Goal: Information Seeking & Learning: Learn about a topic

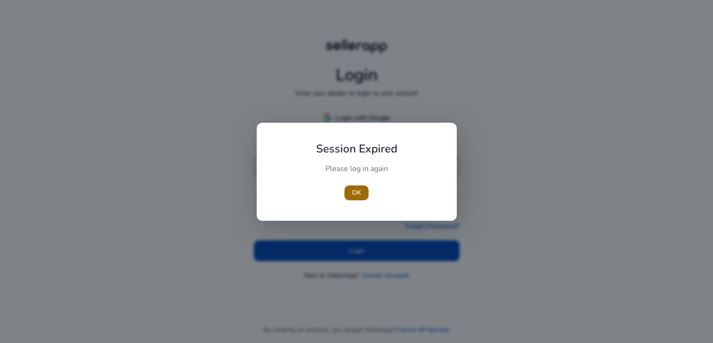
type input "**********"
click at [351, 196] on span "button" at bounding box center [357, 193] width 24 height 22
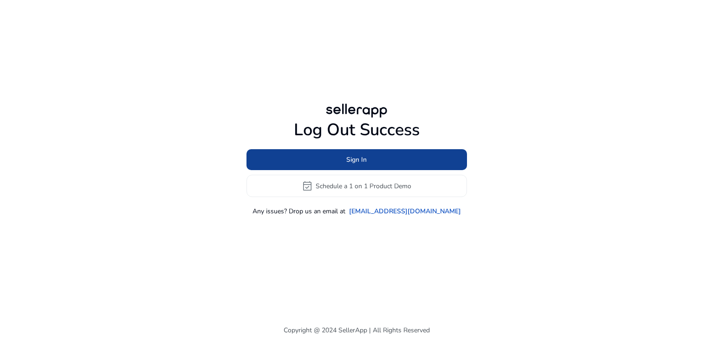
click at [383, 163] on span at bounding box center [357, 160] width 221 height 22
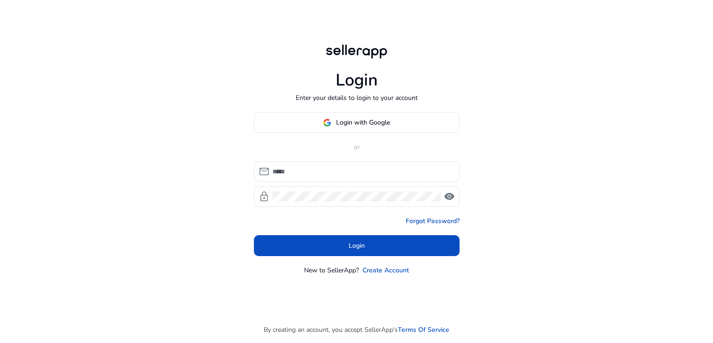
type input "**********"
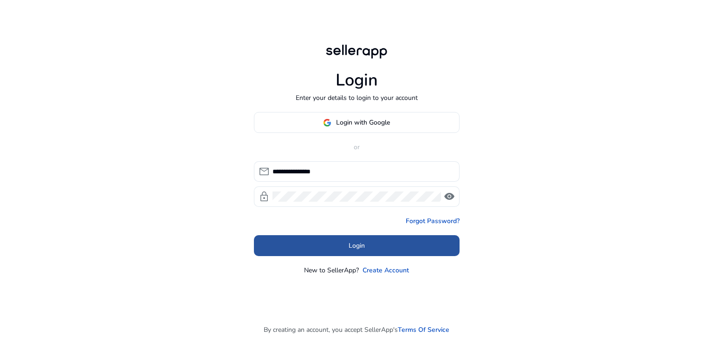
click at [396, 247] on span at bounding box center [357, 246] width 206 height 22
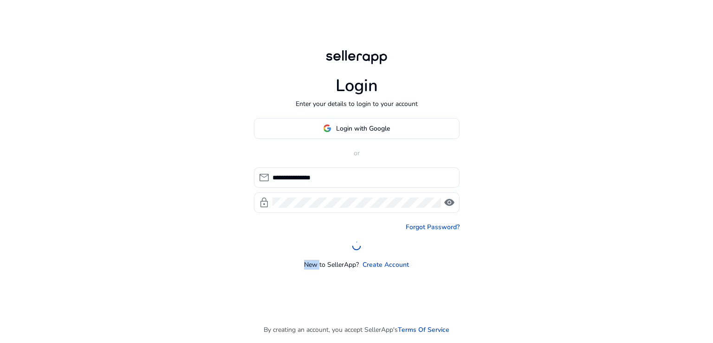
click at [396, 247] on div at bounding box center [357, 245] width 206 height 9
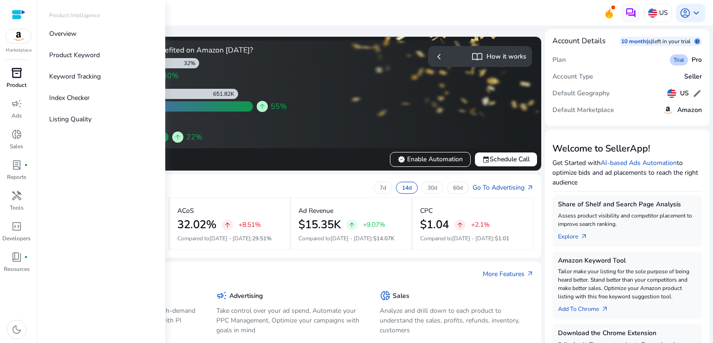
click at [13, 75] on span "inventory_2" at bounding box center [16, 72] width 11 height 11
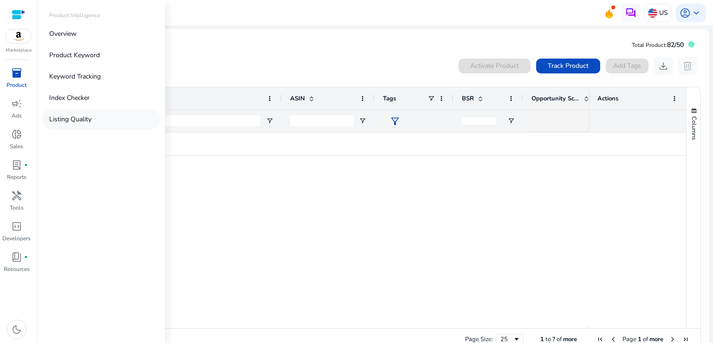
click at [70, 123] on p "Listing Quality" at bounding box center [70, 119] width 42 height 10
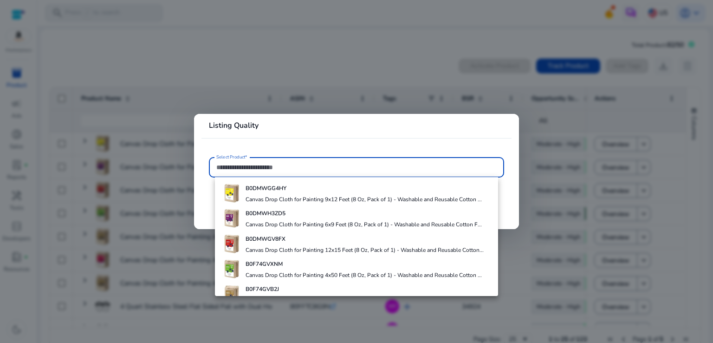
click at [208, 124] on mat-card-header "Listing Quality" at bounding box center [357, 129] width 310 height 16
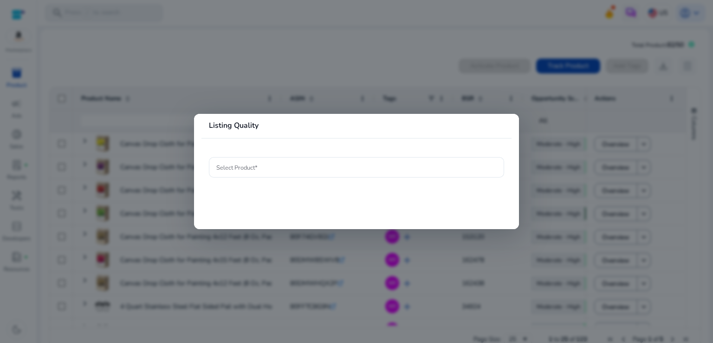
click at [187, 95] on div at bounding box center [356, 171] width 713 height 343
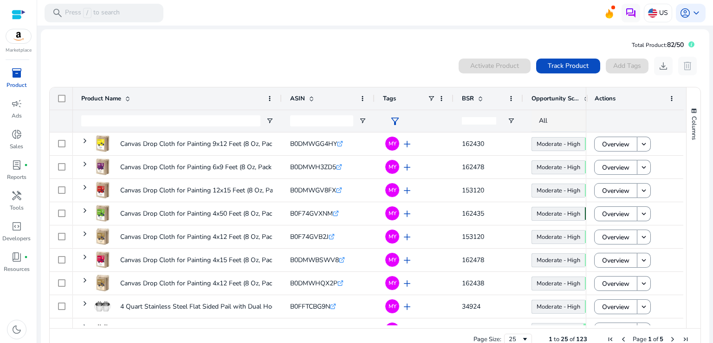
click at [10, 41] on img at bounding box center [18, 36] width 25 height 14
click at [20, 10] on div at bounding box center [19, 14] width 14 height 11
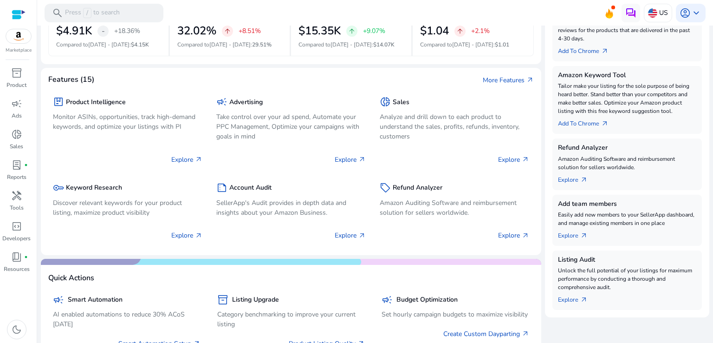
scroll to position [188, 0]
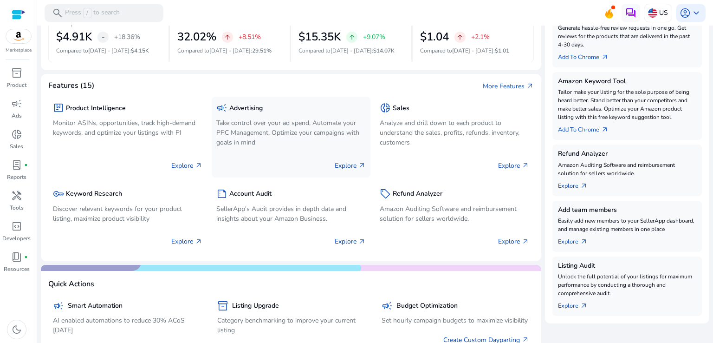
click at [244, 127] on p "Take control over your ad spend, Automate your PPC Management, Optimize your ca…" at bounding box center [291, 132] width 150 height 29
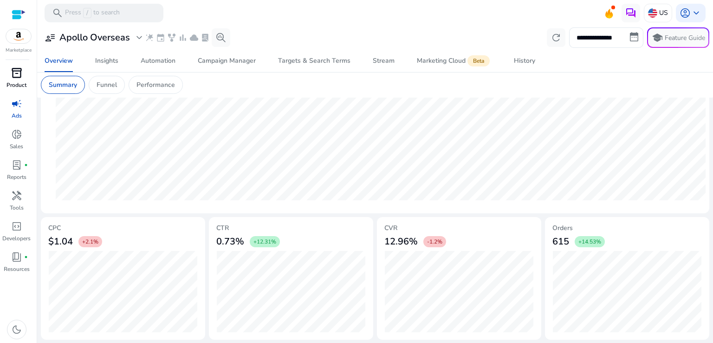
click at [19, 78] on span "inventory_2" at bounding box center [16, 72] width 11 height 11
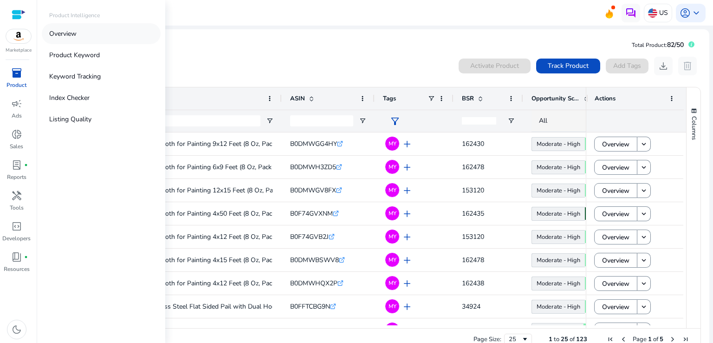
click at [69, 29] on p "Overview" at bounding box center [62, 34] width 27 height 10
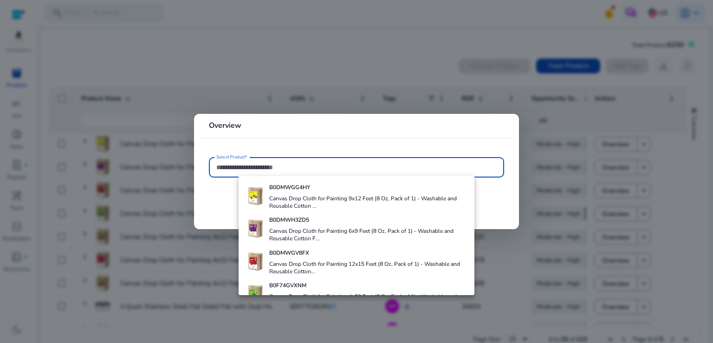
click at [254, 96] on div at bounding box center [356, 171] width 713 height 343
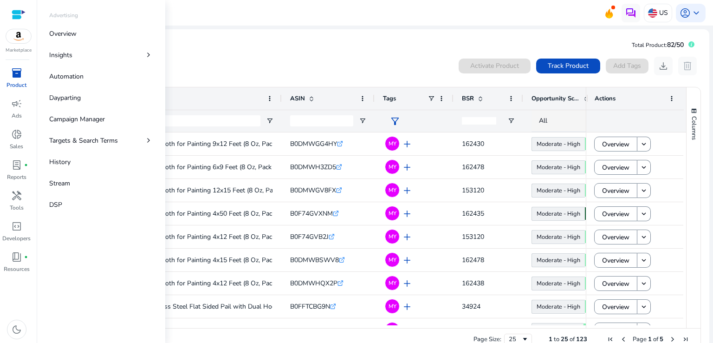
click at [18, 13] on div at bounding box center [19, 14] width 14 height 11
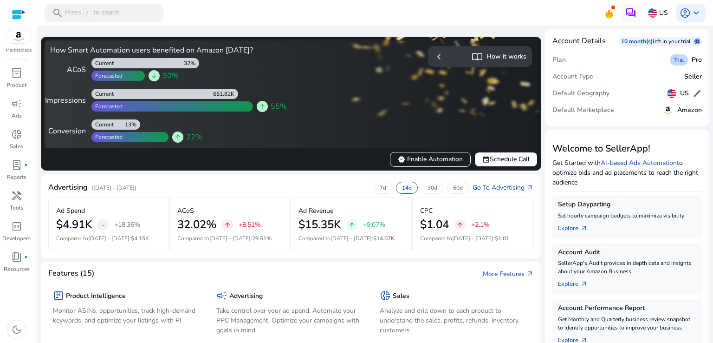
click at [287, 37] on div "How Smart Automation users benefited on Amazon [DATE]? ACoS 32% Current Forecas…" at bounding box center [291, 104] width 501 height 134
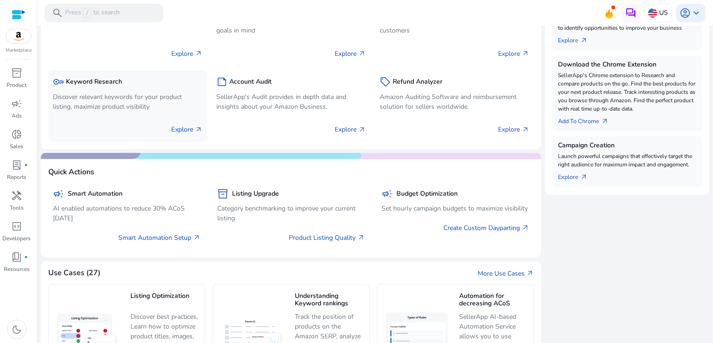
click at [78, 98] on p "Discover relevant keywords for your product listing, maximize product visibility" at bounding box center [128, 102] width 150 height 20
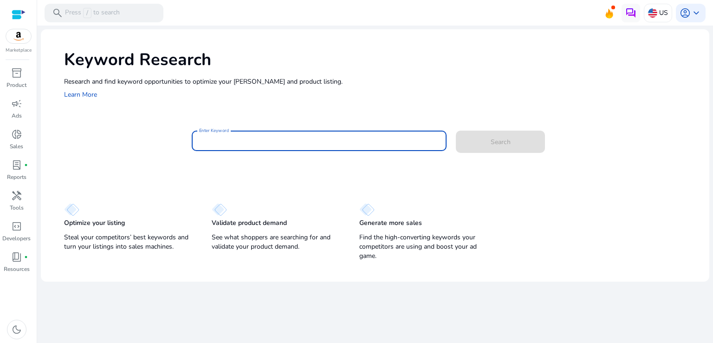
click at [239, 145] on input "Enter Keyword" at bounding box center [319, 141] width 241 height 10
paste input "**********"
type input "**********"
click at [456, 130] on button "Search" at bounding box center [500, 141] width 89 height 22
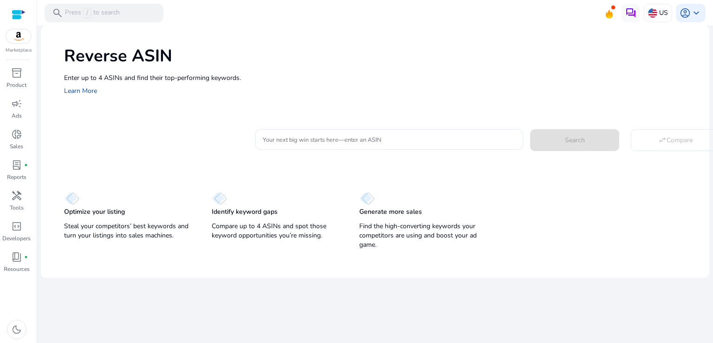
click at [296, 148] on div at bounding box center [389, 139] width 253 height 20
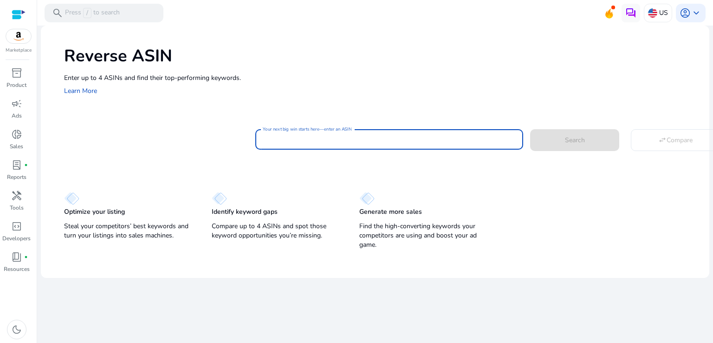
click at [308, 143] on input "Your next big win starts here—enter an ASIN" at bounding box center [389, 139] width 253 height 10
paste input "**********"
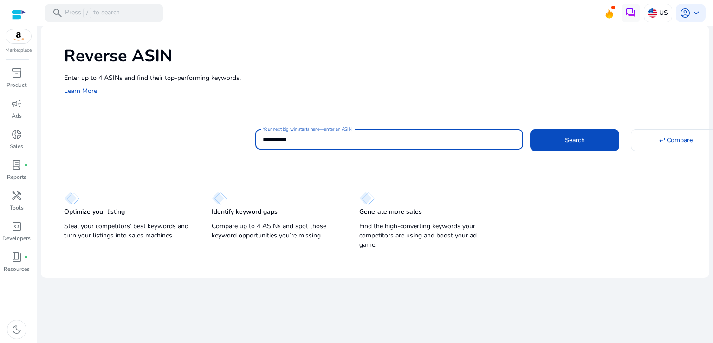
type input "**********"
click at [530, 129] on button "Search" at bounding box center [574, 139] width 89 height 21
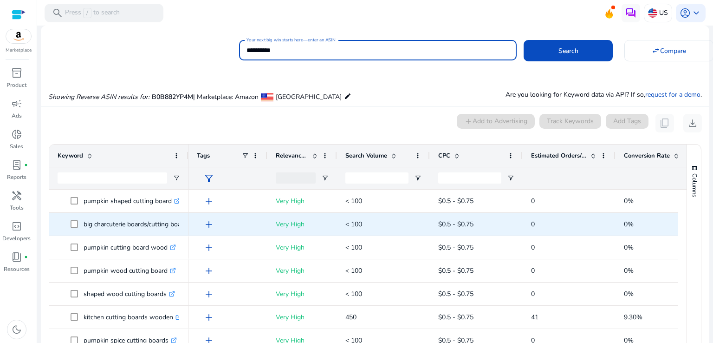
scroll to position [68, 0]
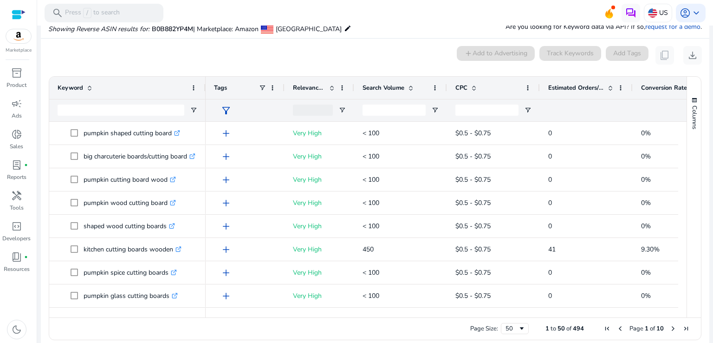
drag, startPoint x: 187, startPoint y: 90, endPoint x: 211, endPoint y: 90, distance: 24.1
click at [207, 90] on div at bounding box center [205, 88] width 4 height 22
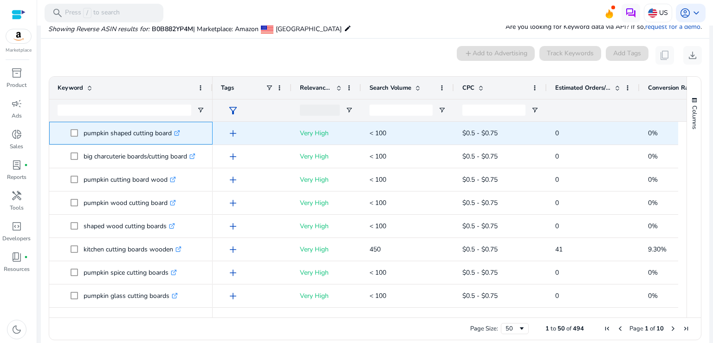
drag, startPoint x: 82, startPoint y: 136, endPoint x: 172, endPoint y: 132, distance: 90.6
click at [172, 132] on span "pumpkin shaped cutting board .st0{fill:#2c8af8}" at bounding box center [138, 133] width 134 height 19
click at [597, 129] on span "0" at bounding box center [593, 133] width 76 height 19
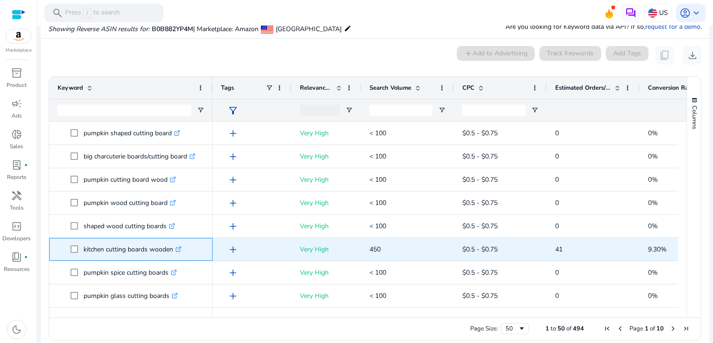
drag, startPoint x: 82, startPoint y: 250, endPoint x: 173, endPoint y: 252, distance: 91.0
click at [173, 252] on span "kitchen cutting boards wooden .st0{fill:#2c8af8}" at bounding box center [138, 249] width 134 height 19
copy span "kitchen cutting boards wooden"
click at [549, 244] on div "41" at bounding box center [593, 249] width 93 height 23
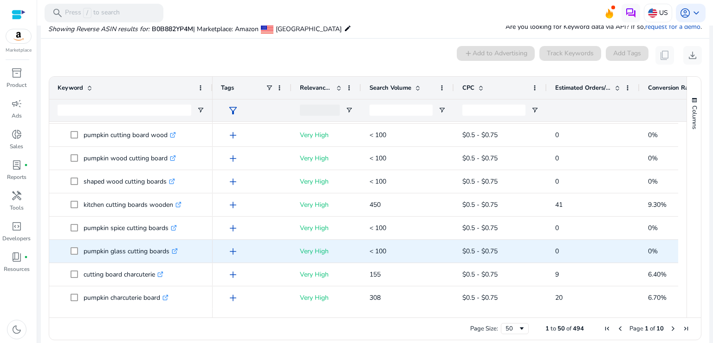
scroll to position [68, 0]
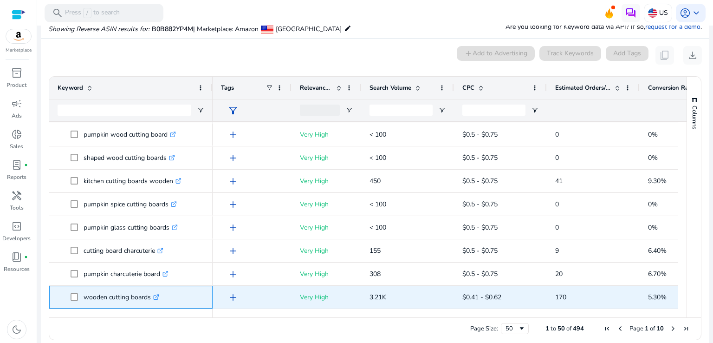
drag, startPoint x: 82, startPoint y: 296, endPoint x: 150, endPoint y: 294, distance: 67.4
click at [150, 294] on span "wooden cutting boards .st0{fill:#2c8af8}" at bounding box center [138, 296] width 134 height 19
copy span "wooden cutting boards"
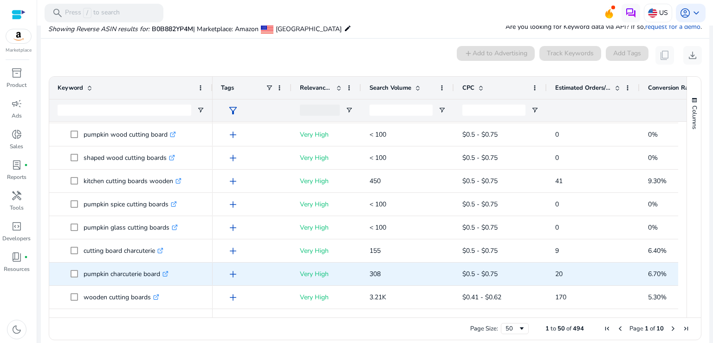
click at [443, 275] on p "308" at bounding box center [408, 273] width 76 height 19
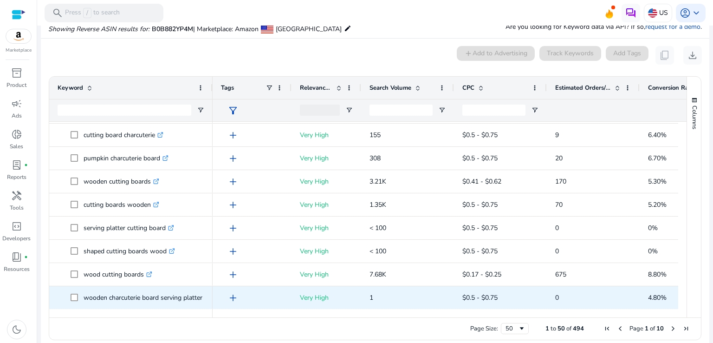
scroll to position [208, 0]
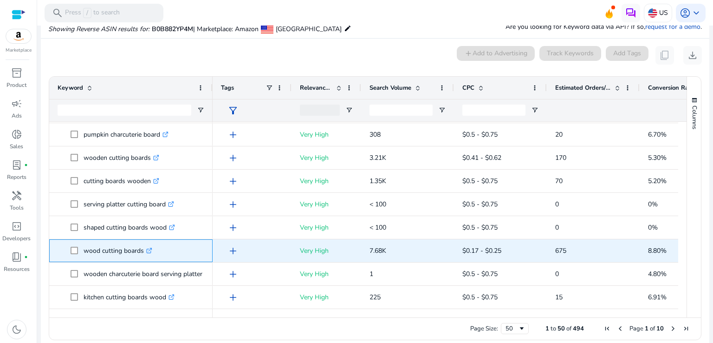
drag, startPoint x: 80, startPoint y: 248, endPoint x: 142, endPoint y: 247, distance: 61.3
click at [142, 247] on span "wood cutting boards .st0{fill:#2c8af8}" at bounding box center [138, 250] width 134 height 19
copy span "wood cutting boards"
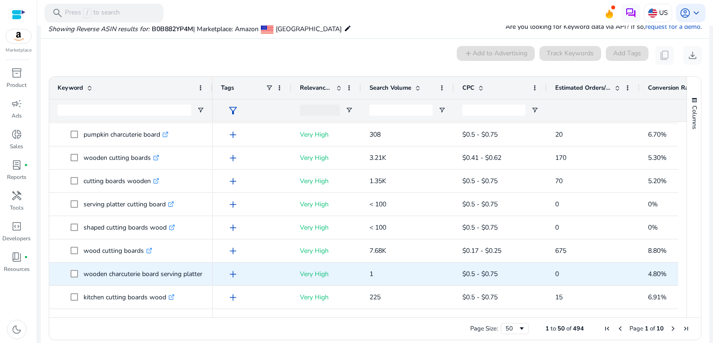
click at [586, 267] on span "0" at bounding box center [593, 273] width 76 height 19
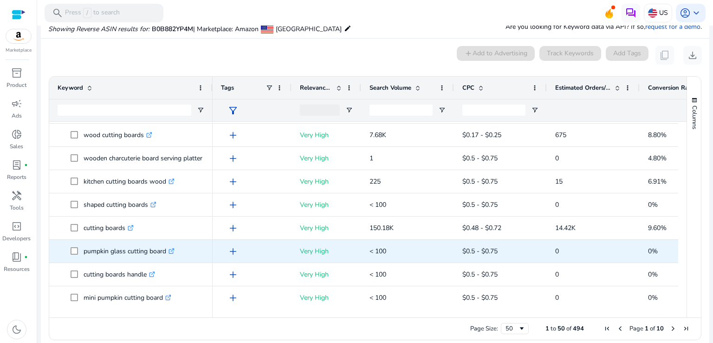
scroll to position [323, 0]
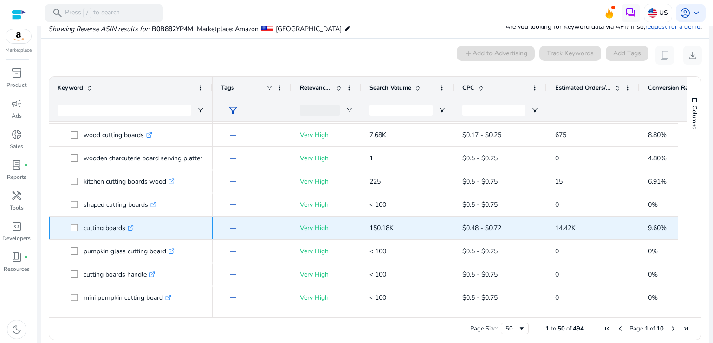
drag, startPoint x: 79, startPoint y: 229, endPoint x: 128, endPoint y: 227, distance: 49.3
click at [128, 227] on span "cutting boards .st0{fill:#2c8af8}" at bounding box center [138, 227] width 134 height 19
copy span "cutting boards"
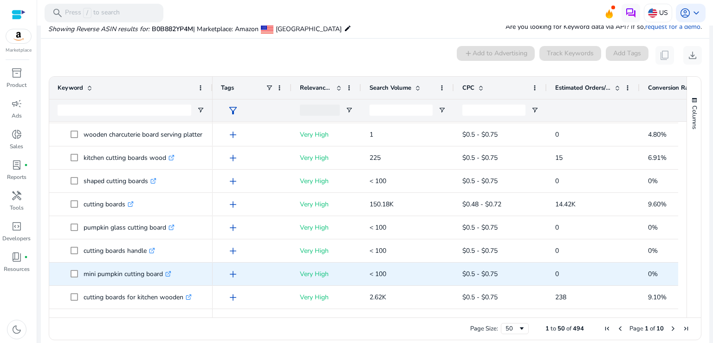
scroll to position [0, 0]
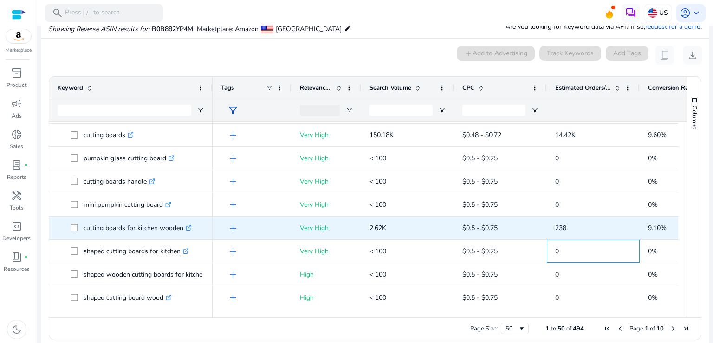
click at [558, 238] on div "238" at bounding box center [593, 228] width 76 height 22
drag, startPoint x: 82, startPoint y: 228, endPoint x: 182, endPoint y: 233, distance: 100.4
click at [182, 233] on span "cutting boards for kitchen wooden .st0{fill:#2c8af8}" at bounding box center [138, 227] width 134 height 19
copy span "cutting boards for kitchen wooden"
click at [536, 226] on span "$0.5 - $0.75" at bounding box center [501, 227] width 76 height 19
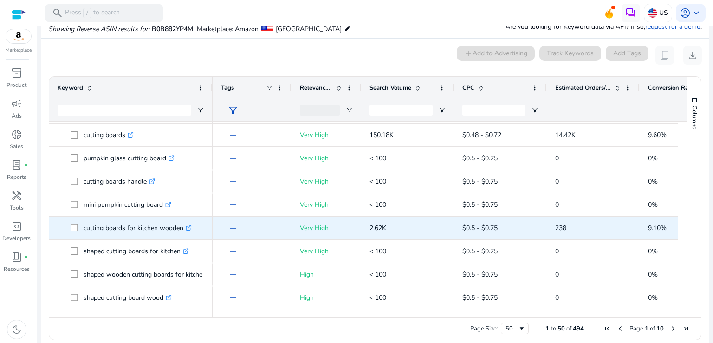
scroll to position [440, 0]
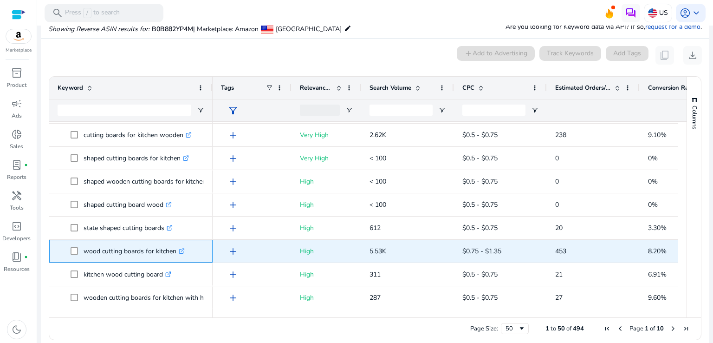
drag, startPoint x: 81, startPoint y: 254, endPoint x: 174, endPoint y: 252, distance: 93.4
click at [174, 252] on span "wood cutting boards for kitchen .st0{fill:#2c8af8}" at bounding box center [138, 250] width 134 height 19
copy span "wood cutting boards for kitchen"
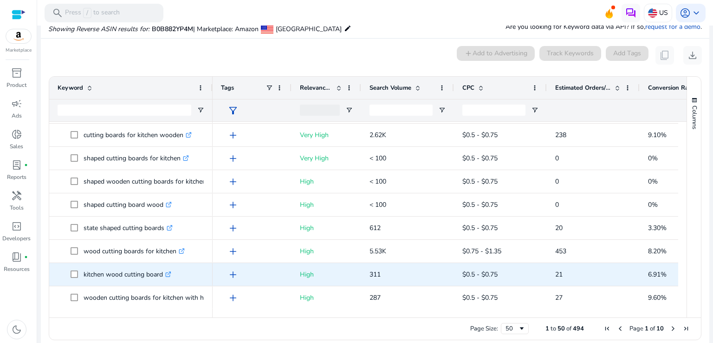
click at [548, 265] on div "21" at bounding box center [593, 274] width 93 height 23
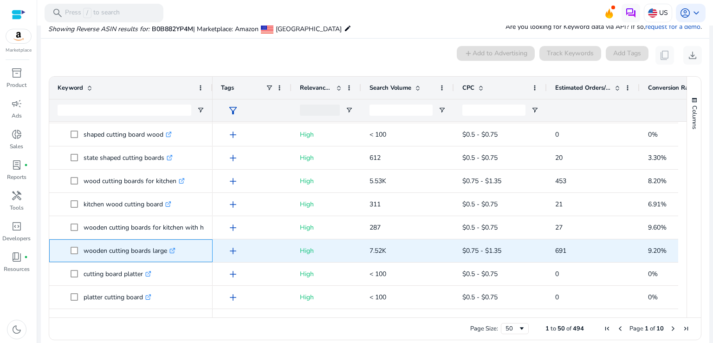
drag, startPoint x: 91, startPoint y: 249, endPoint x: 168, endPoint y: 253, distance: 76.3
click at [168, 253] on span "wooden cutting boards large .st0{fill:#2c8af8}" at bounding box center [138, 250] width 134 height 19
copy span "wooden cutting boards large"
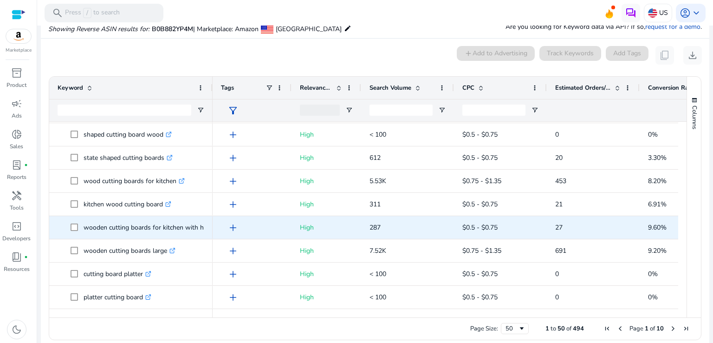
click at [572, 231] on span "27" at bounding box center [593, 227] width 76 height 19
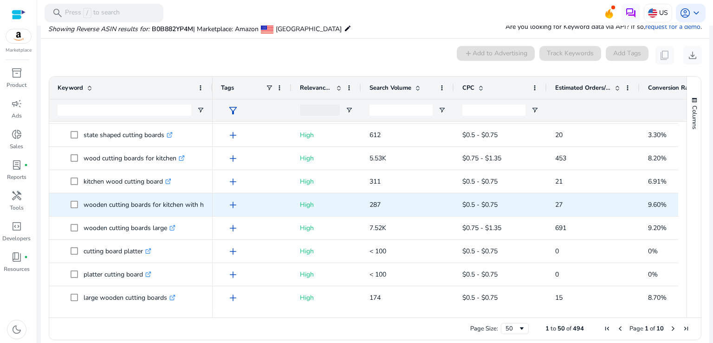
scroll to position [602, 0]
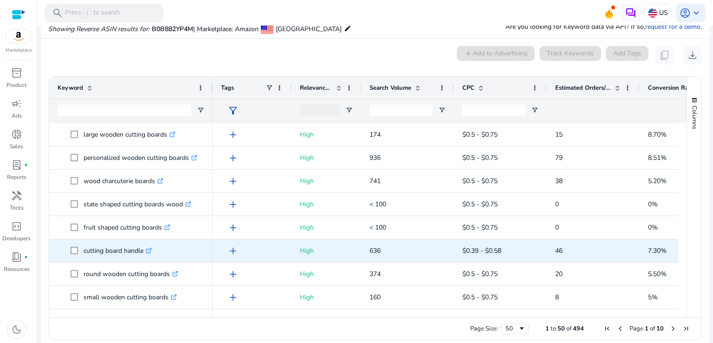
click at [424, 254] on p "636" at bounding box center [408, 250] width 76 height 19
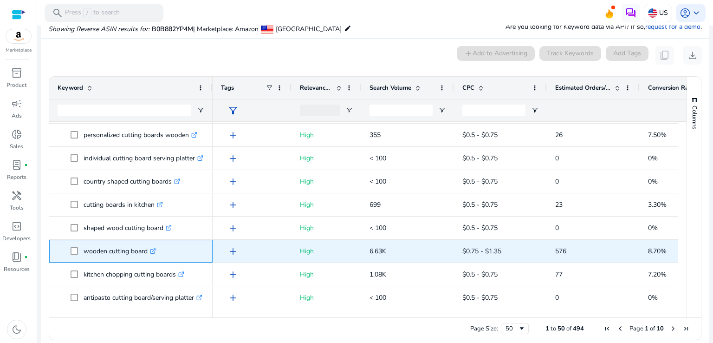
drag, startPoint x: 78, startPoint y: 249, endPoint x: 147, endPoint y: 250, distance: 69.2
click at [147, 250] on span "wooden cutting board .st0{fill:#2c8af8}" at bounding box center [138, 250] width 134 height 19
copy span "wooden cutting board"
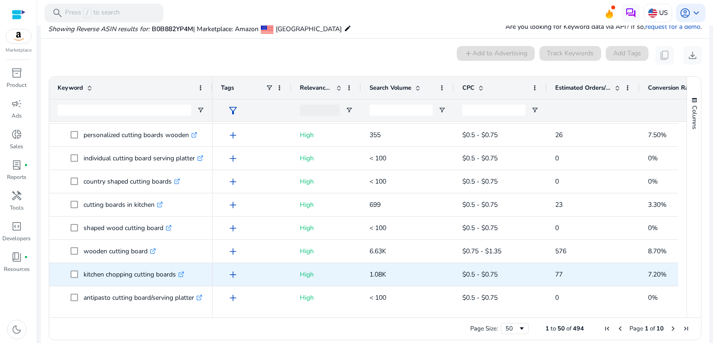
click at [589, 265] on span "77" at bounding box center [593, 274] width 76 height 19
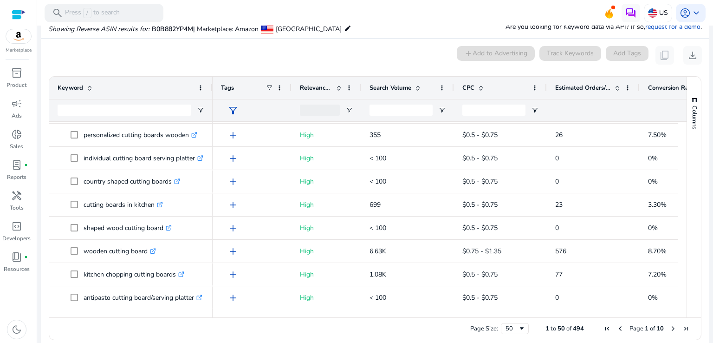
click at [670, 327] on span "Next Page" at bounding box center [673, 328] width 7 height 7
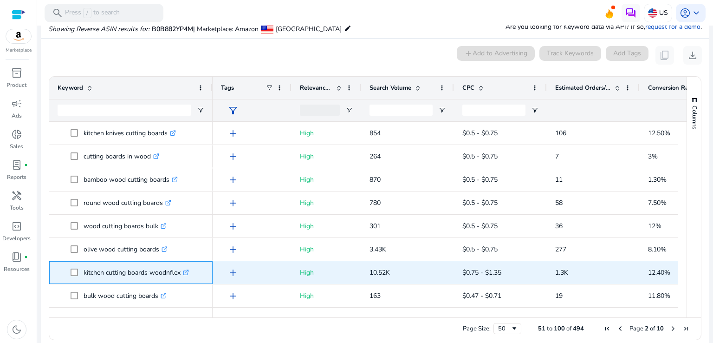
drag, startPoint x: 84, startPoint y: 273, endPoint x: 180, endPoint y: 273, distance: 96.1
click at [180, 273] on p "kitchen cutting boards woodnflex .st0{fill:#2c8af8}" at bounding box center [136, 272] width 105 height 19
copy p "kitchen cutting boards woodnflex"
click at [412, 261] on span "10.52K" at bounding box center [408, 272] width 76 height 25
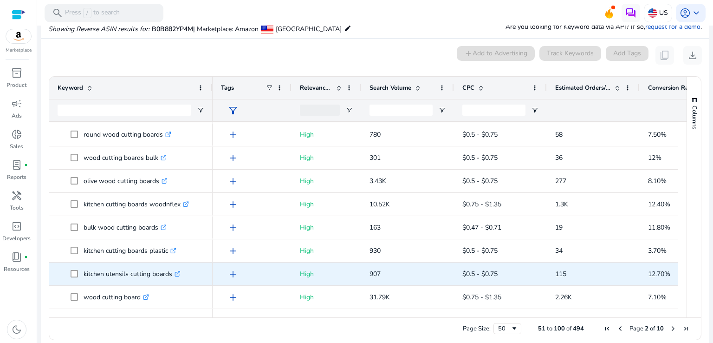
scroll to position [91, 0]
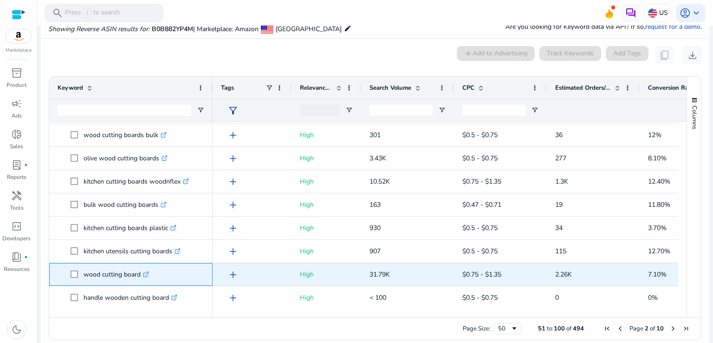
drag, startPoint x: 81, startPoint y: 274, endPoint x: 139, endPoint y: 272, distance: 58.5
click at [139, 272] on span "wood cutting board .st0{fill:#2c8af8}" at bounding box center [138, 274] width 134 height 19
copy span "wood cutting board"
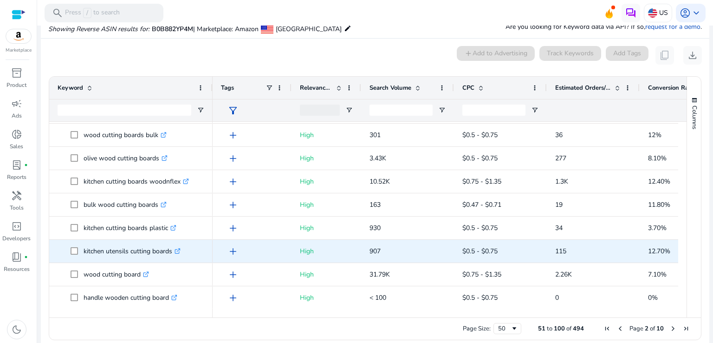
click at [554, 252] on div "115" at bounding box center [593, 251] width 93 height 23
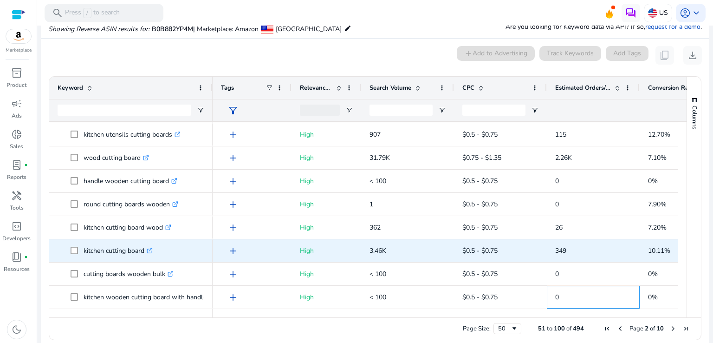
scroll to position [208, 0]
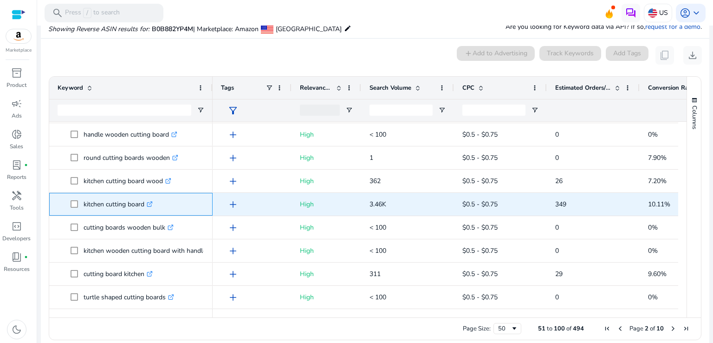
drag, startPoint x: 81, startPoint y: 202, endPoint x: 145, endPoint y: 194, distance: 64.2
click at [145, 195] on span "kitchen cutting board .st0{fill:#2c8af8}" at bounding box center [138, 204] width 134 height 19
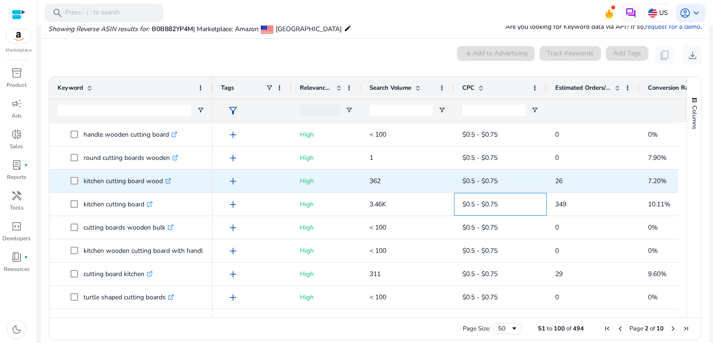
click at [472, 186] on span "$0.5 - $0.75" at bounding box center [501, 180] width 76 height 19
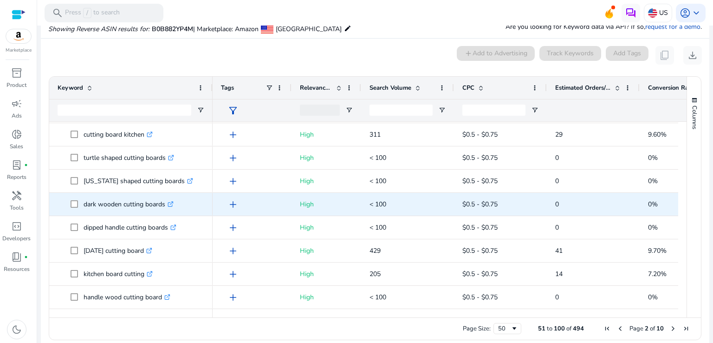
scroll to position [416, 0]
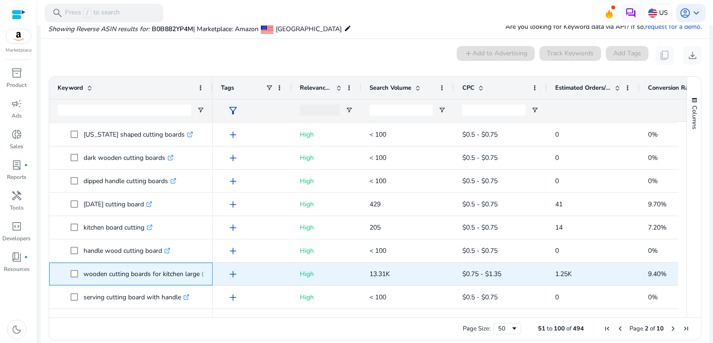
drag, startPoint x: 80, startPoint y: 273, endPoint x: 199, endPoint y: 272, distance: 118.9
click at [199, 272] on span "wooden cutting boards for kitchen large .st0{fill:#2c8af8}" at bounding box center [138, 273] width 134 height 19
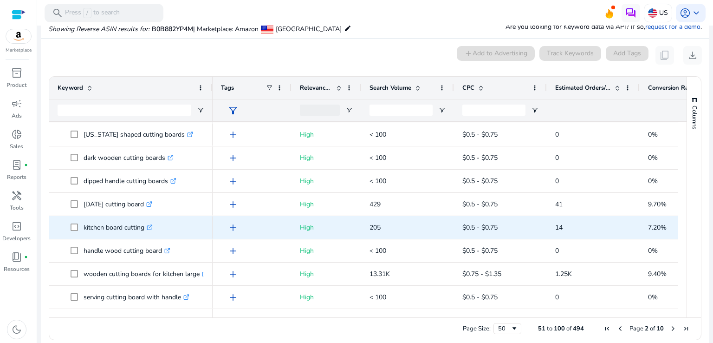
click at [528, 220] on span "$0.5 - $0.75" at bounding box center [501, 227] width 76 height 19
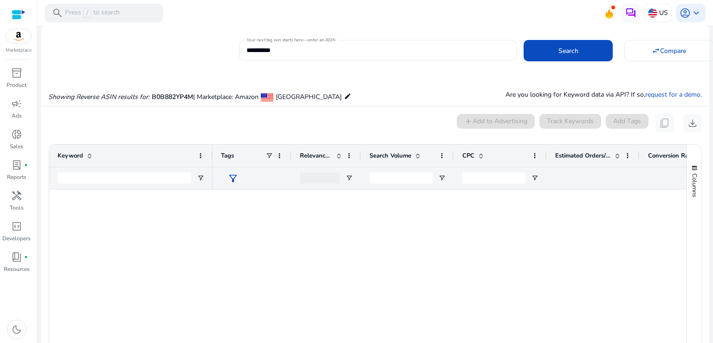
scroll to position [973, 0]
